Goal: Task Accomplishment & Management: Use online tool/utility

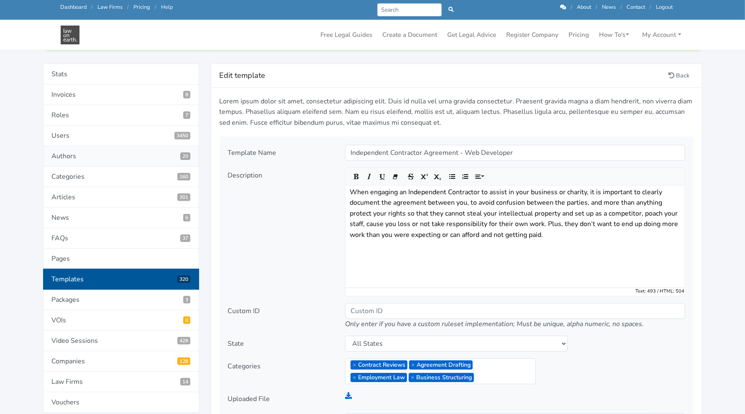
scroll to position [89, 0]
click at [428, 77] on link "Back" at bounding box center [679, 75] width 28 height 13
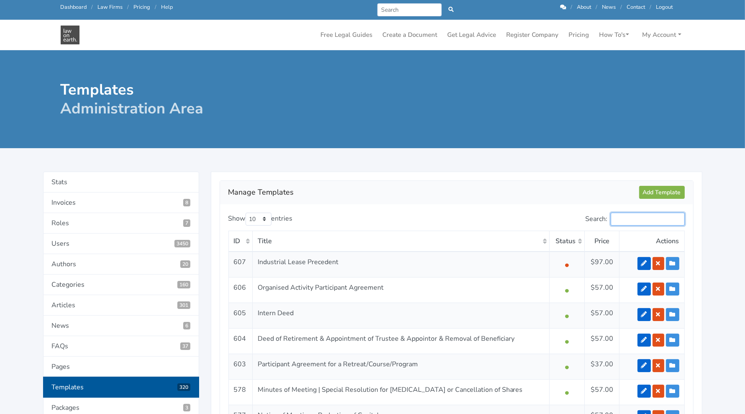
click at [654, 219] on input "Search:" at bounding box center [648, 219] width 74 height 13
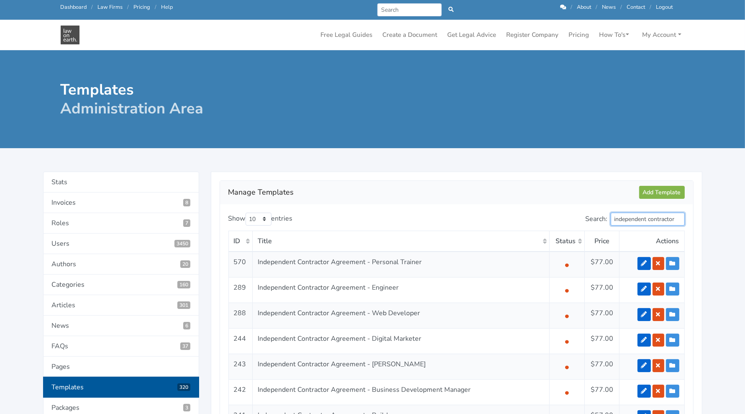
type input "independent contractor"
click at [592, 300] on td "$77.00" at bounding box center [602, 290] width 34 height 26
click at [646, 286] on icon at bounding box center [644, 289] width 6 height 6
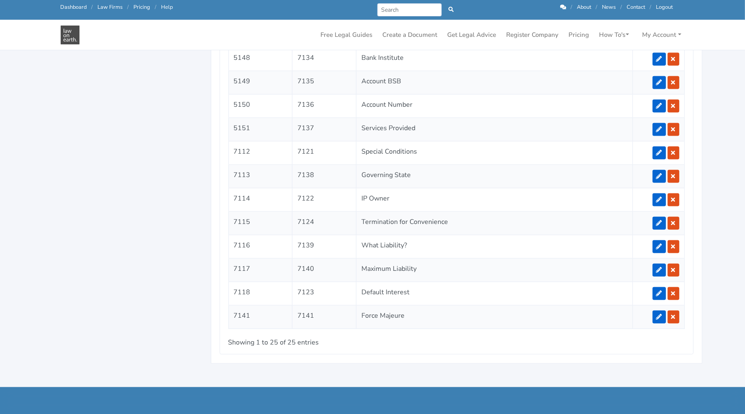
scroll to position [1030, 0]
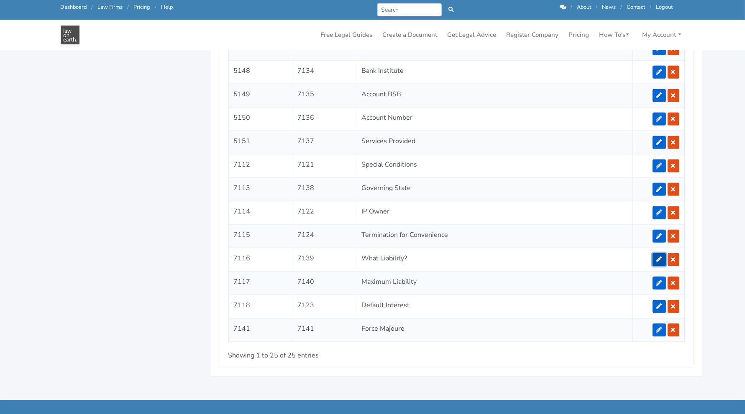
click at [657, 253] on link at bounding box center [659, 259] width 13 height 13
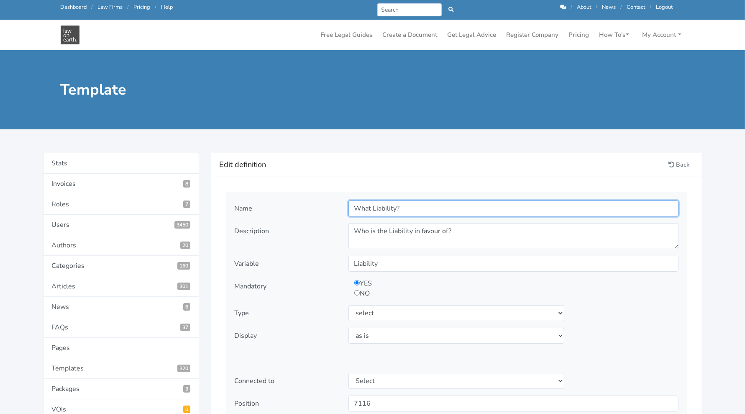
click at [415, 208] on input "What Liability?" at bounding box center [513, 208] width 330 height 16
type input "Liability"
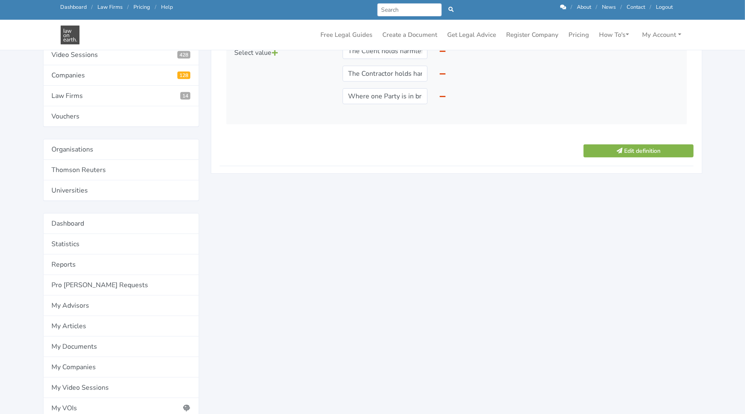
scroll to position [335, 0]
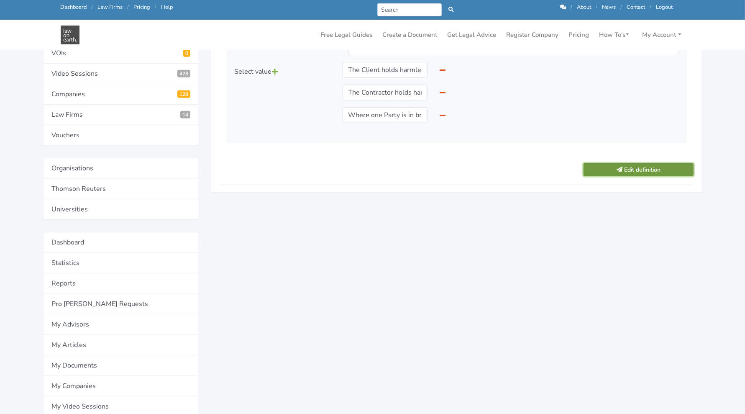
click at [627, 163] on button "Edit definition" at bounding box center [639, 169] width 110 height 13
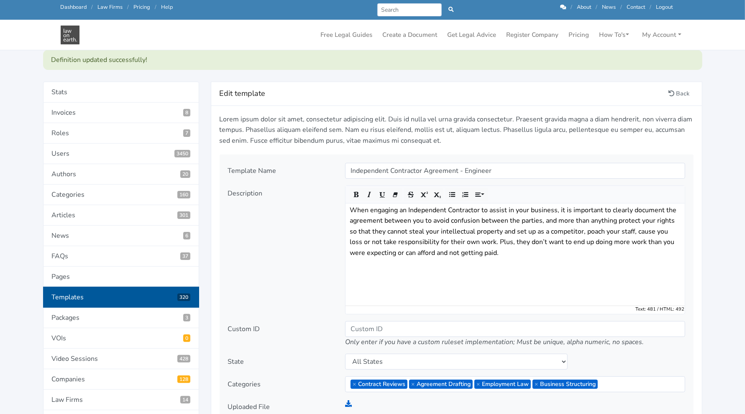
scroll to position [70, 0]
click at [679, 90] on link "Back" at bounding box center [679, 93] width 28 height 13
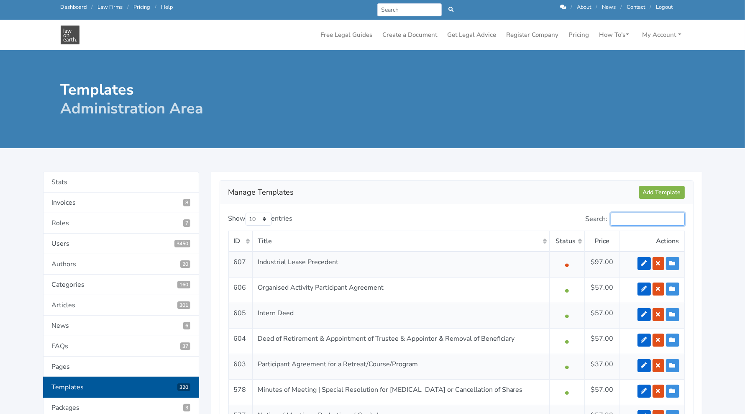
click at [630, 219] on input "Search:" at bounding box center [648, 219] width 74 height 13
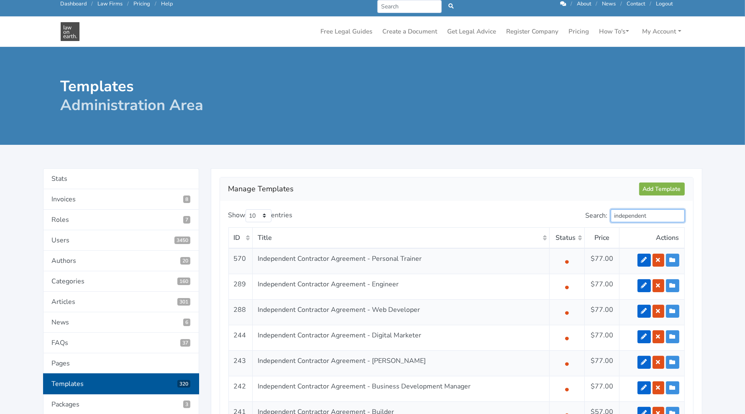
scroll to position [4, 0]
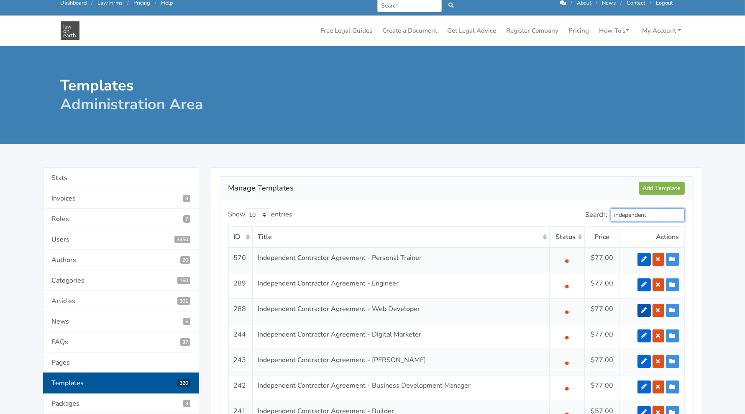
type input "independent"
click at [643, 307] on icon at bounding box center [644, 310] width 6 height 6
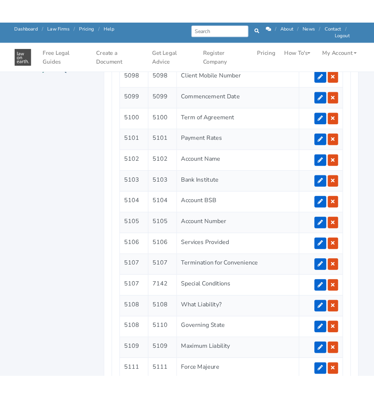
scroll to position [955, 0]
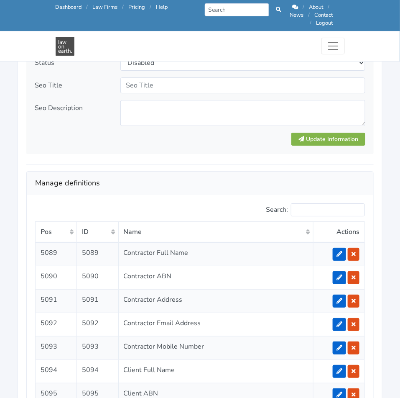
scroll to position [1446, 0]
